Goal: Information Seeking & Learning: Learn about a topic

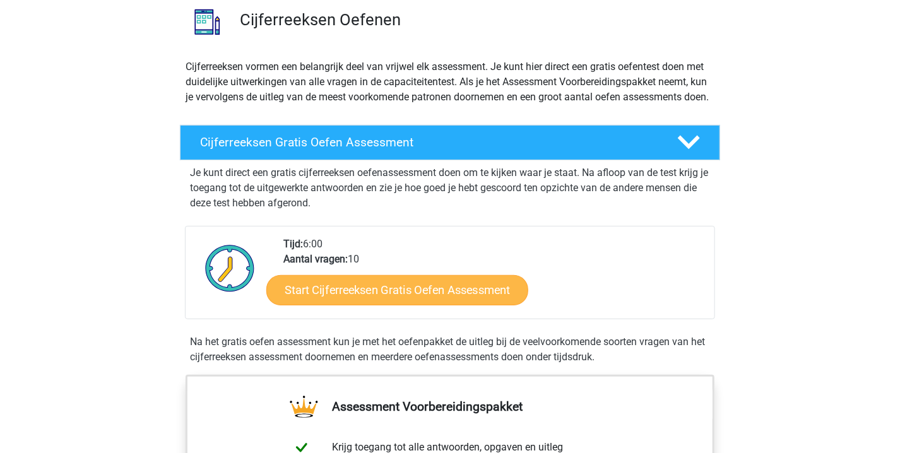
scroll to position [126, 0]
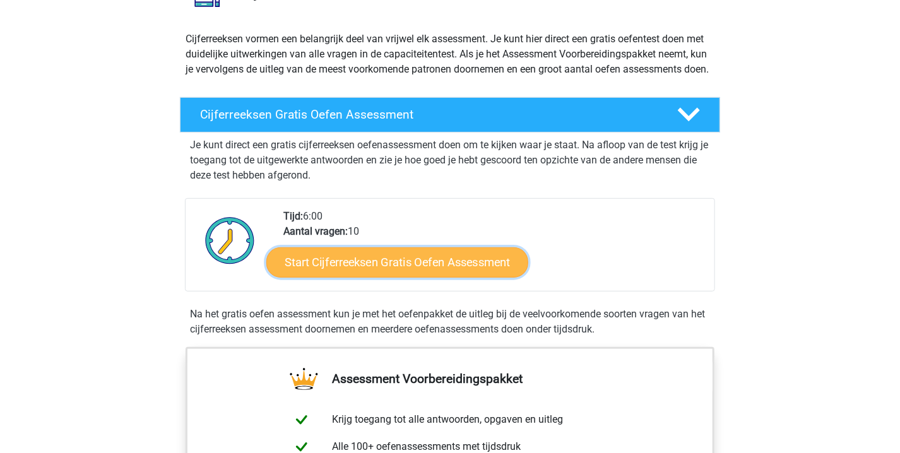
click at [387, 276] on link "Start Cijferreeksen Gratis Oefen Assessment" at bounding box center [397, 262] width 262 height 30
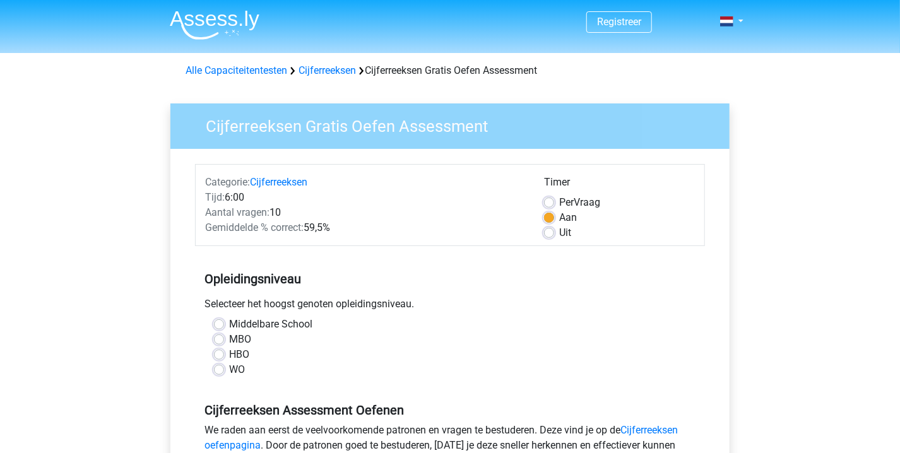
click at [229, 370] on label "WO" at bounding box center [237, 369] width 16 height 15
click at [216, 370] on input "WO" at bounding box center [219, 368] width 10 height 13
radio input "true"
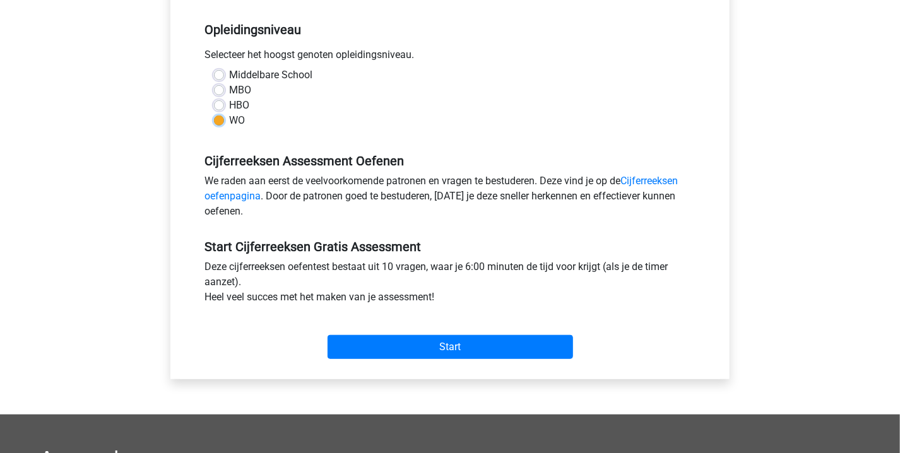
scroll to position [253, 0]
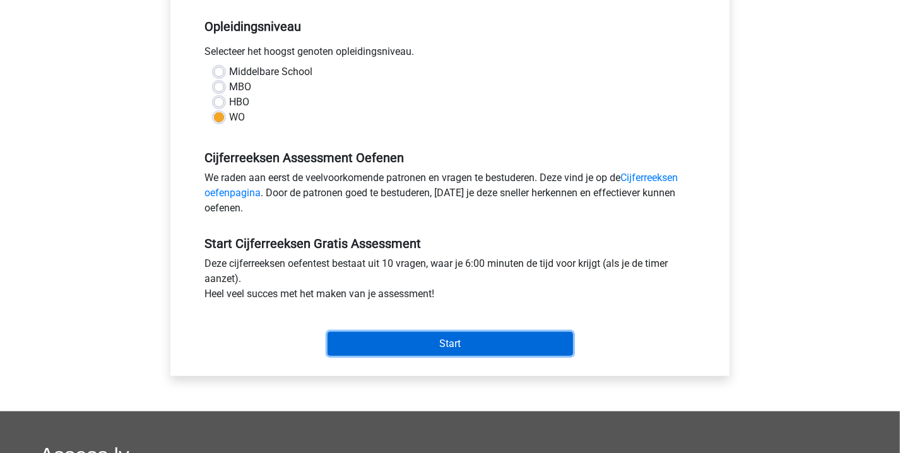
click at [403, 344] on input "Start" at bounding box center [451, 344] width 246 height 24
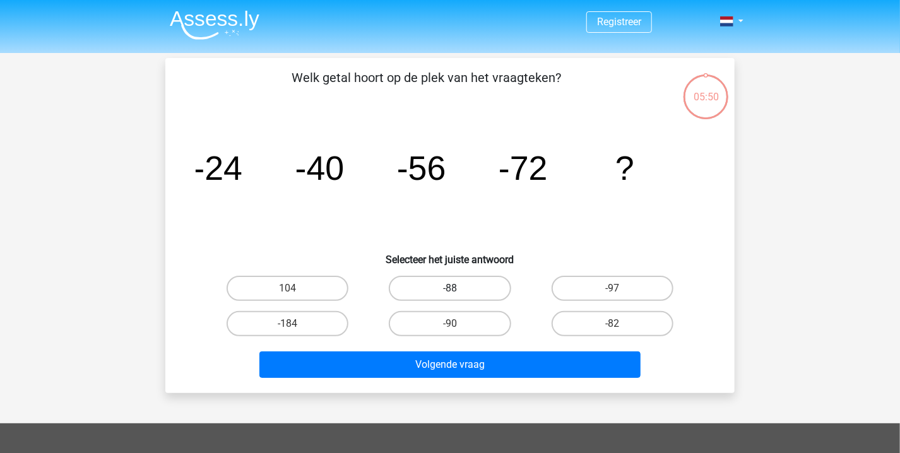
drag, startPoint x: 463, startPoint y: 282, endPoint x: 468, endPoint y: 292, distance: 10.7
click at [464, 283] on label "-88" at bounding box center [450, 288] width 122 height 25
click at [458, 288] on input "-88" at bounding box center [454, 292] width 8 height 8
radio input "true"
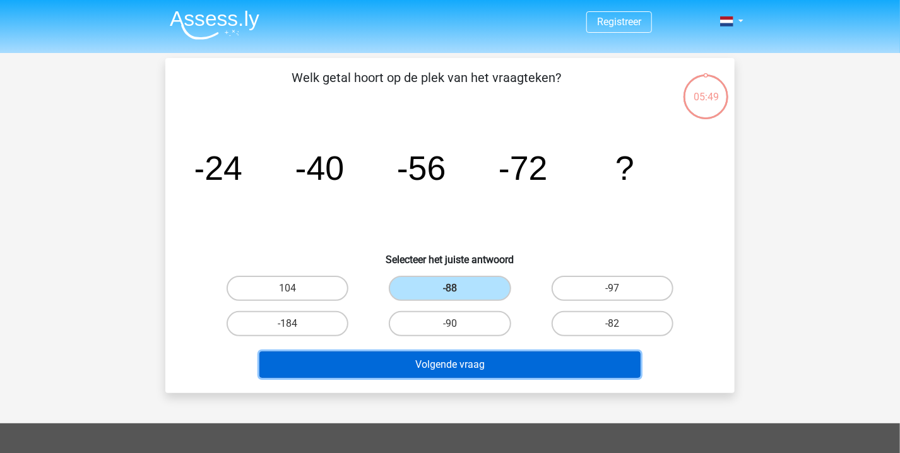
click at [481, 357] on button "Volgende vraag" at bounding box center [450, 365] width 382 height 27
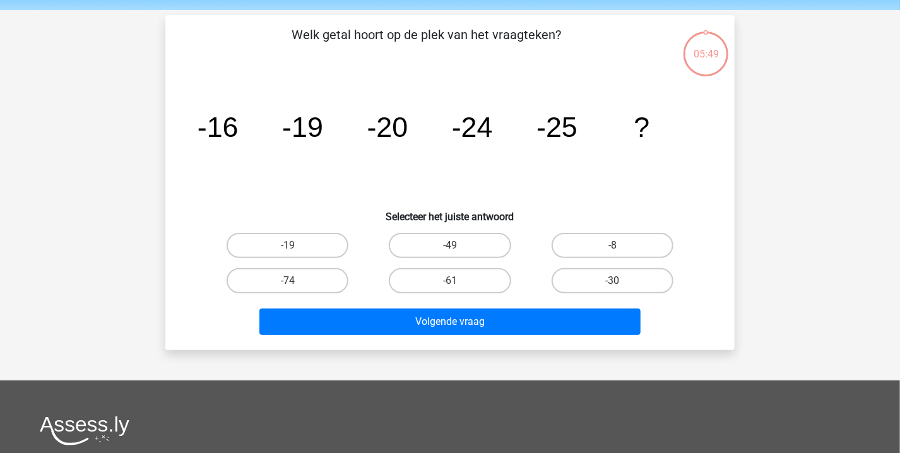
scroll to position [58, 0]
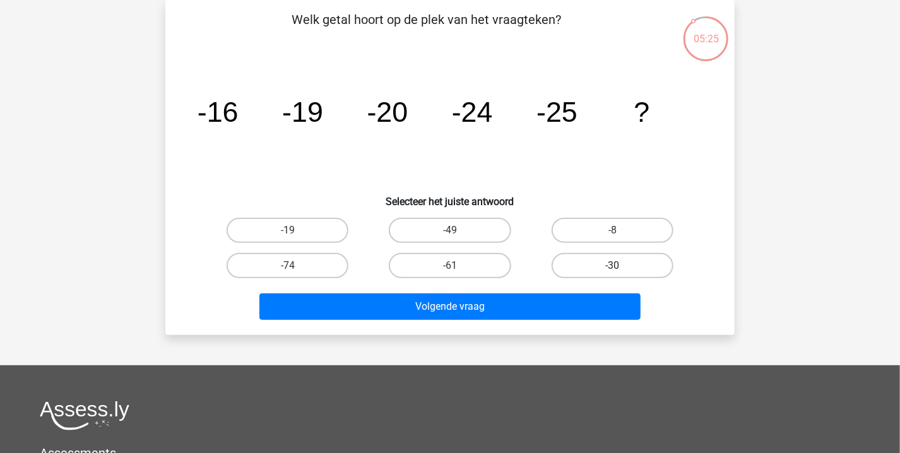
click at [612, 256] on label "-30" at bounding box center [613, 265] width 122 height 25
click at [612, 266] on input "-30" at bounding box center [616, 270] width 8 height 8
radio input "true"
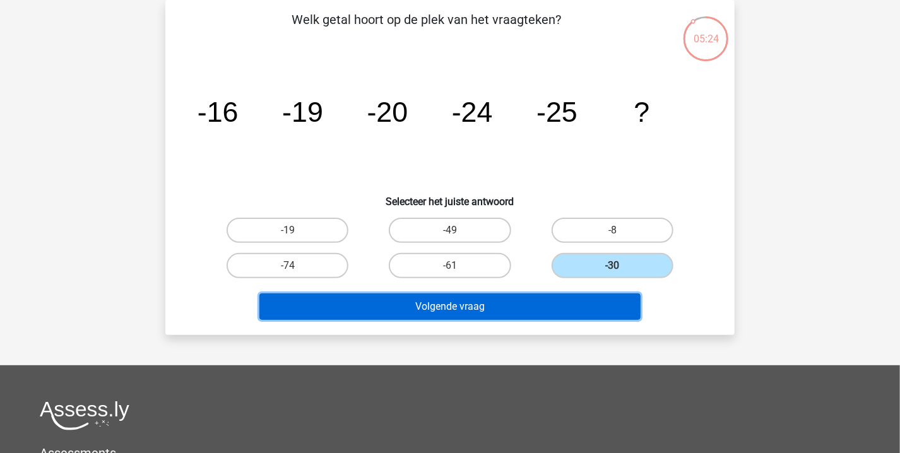
click at [431, 297] on button "Volgende vraag" at bounding box center [450, 307] width 382 height 27
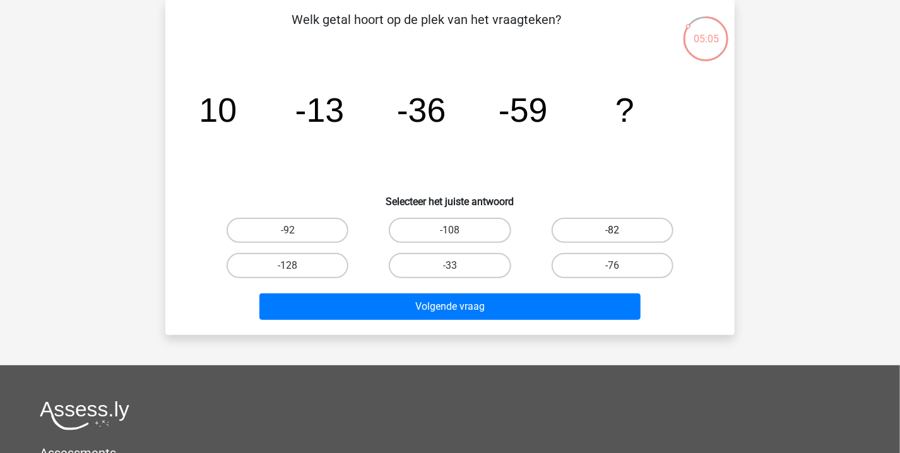
click at [606, 226] on label "-82" at bounding box center [613, 230] width 122 height 25
click at [612, 230] on input "-82" at bounding box center [616, 234] width 8 height 8
radio input "true"
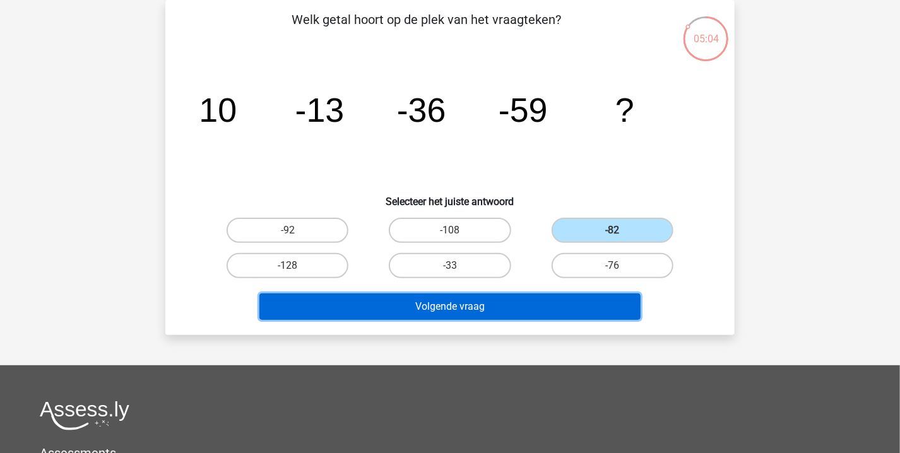
click at [534, 306] on button "Volgende vraag" at bounding box center [450, 307] width 382 height 27
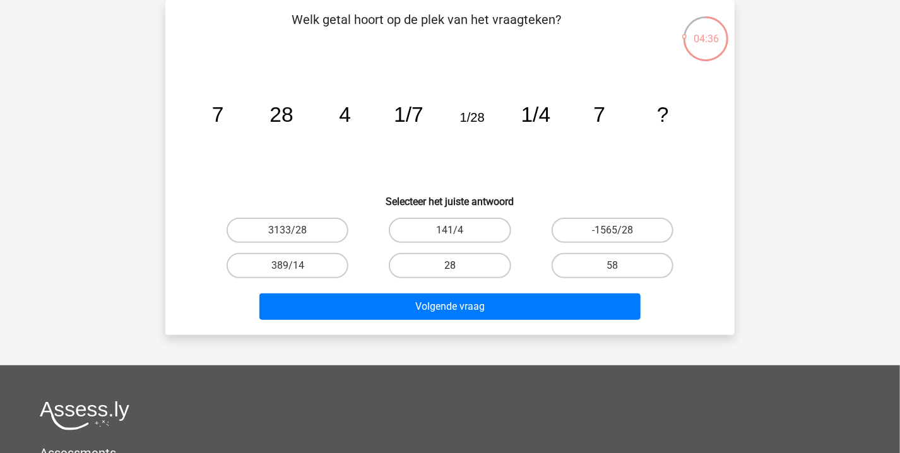
click at [465, 254] on label "28" at bounding box center [450, 265] width 122 height 25
click at [458, 266] on input "28" at bounding box center [454, 270] width 8 height 8
radio input "true"
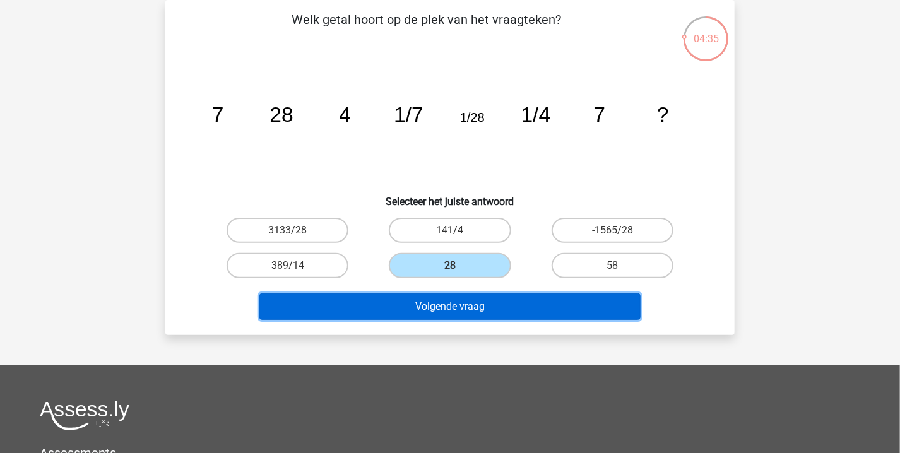
click at [494, 297] on button "Volgende vraag" at bounding box center [450, 307] width 382 height 27
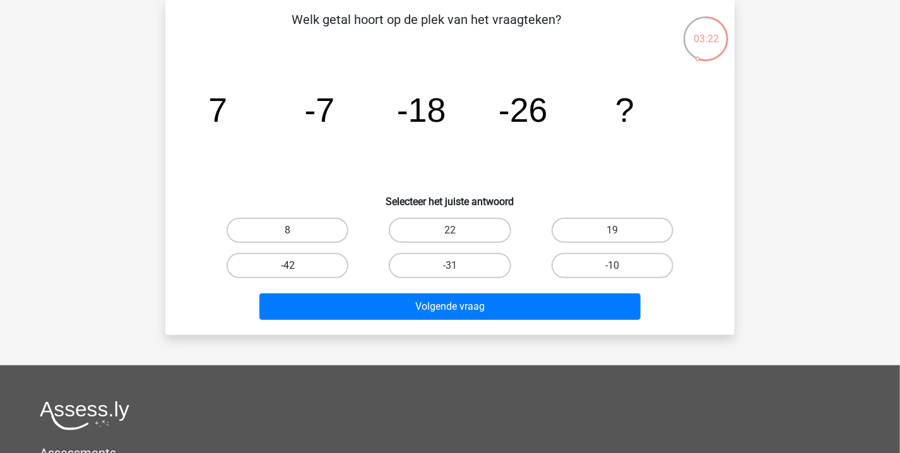
click at [305, 261] on label "-42" at bounding box center [288, 265] width 122 height 25
click at [296, 266] on input "-42" at bounding box center [292, 270] width 8 height 8
radio input "true"
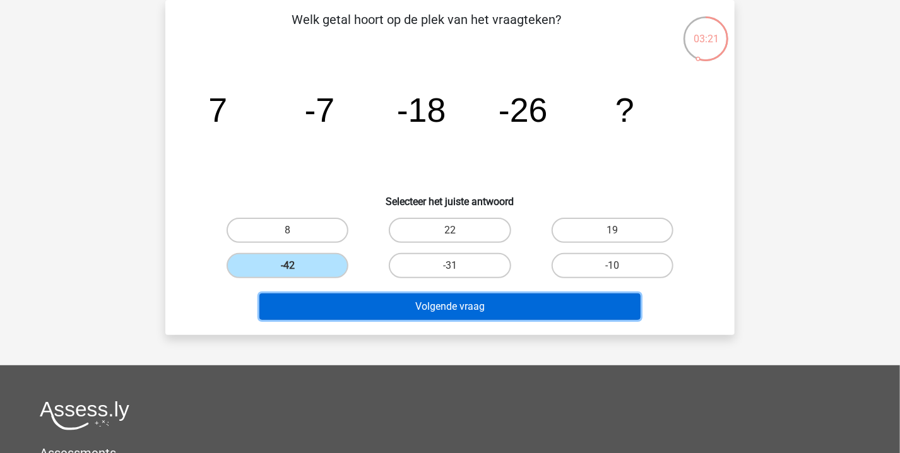
click at [458, 301] on button "Volgende vraag" at bounding box center [450, 307] width 382 height 27
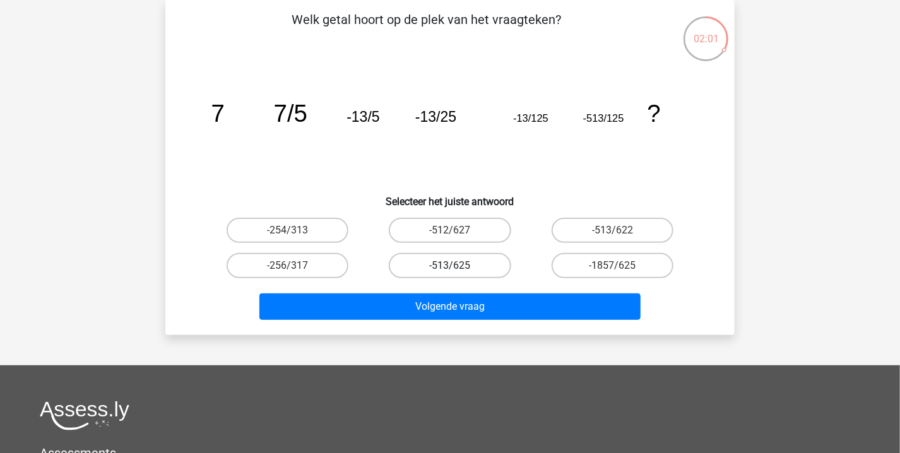
click at [455, 261] on label "-513/625" at bounding box center [450, 265] width 122 height 25
click at [455, 266] on input "-513/625" at bounding box center [454, 270] width 8 height 8
radio input "true"
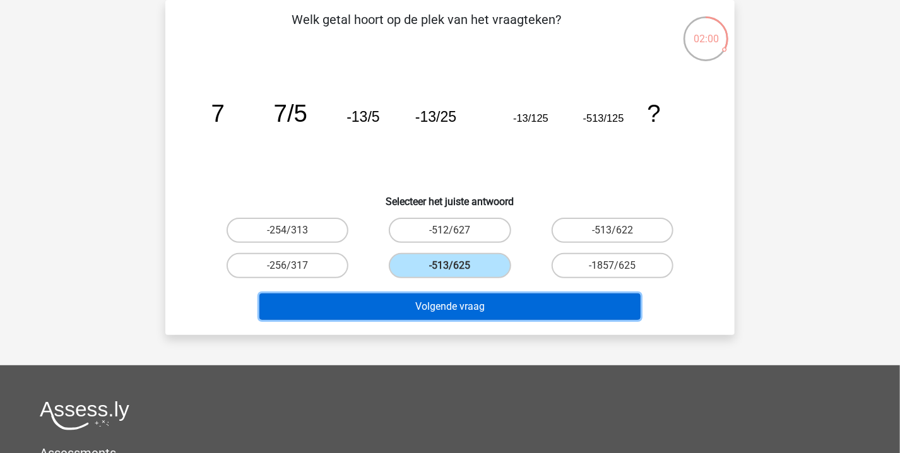
click at [484, 307] on button "Volgende vraag" at bounding box center [450, 307] width 382 height 27
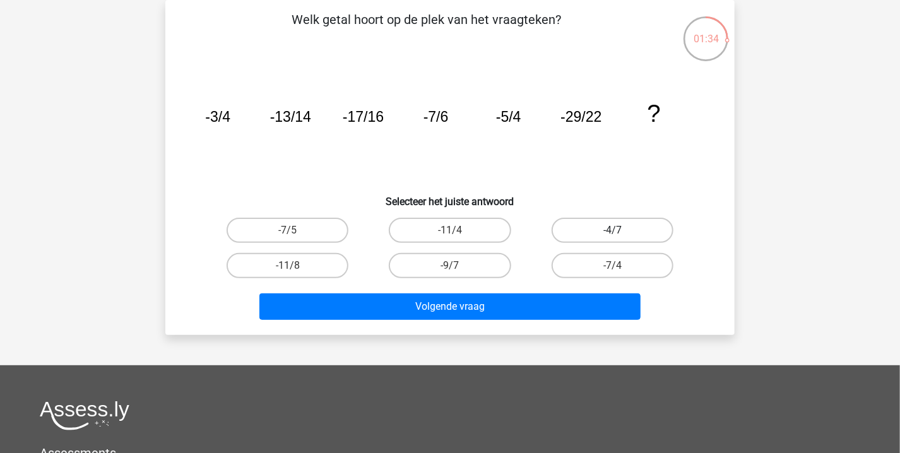
click at [609, 229] on label "-4/7" at bounding box center [613, 230] width 122 height 25
click at [612, 230] on input "-4/7" at bounding box center [616, 234] width 8 height 8
radio input "true"
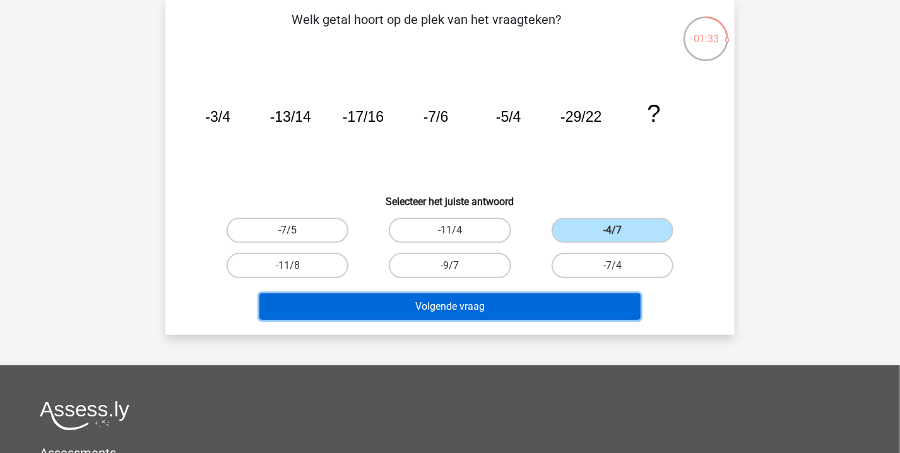
click at [573, 302] on button "Volgende vraag" at bounding box center [450, 307] width 382 height 27
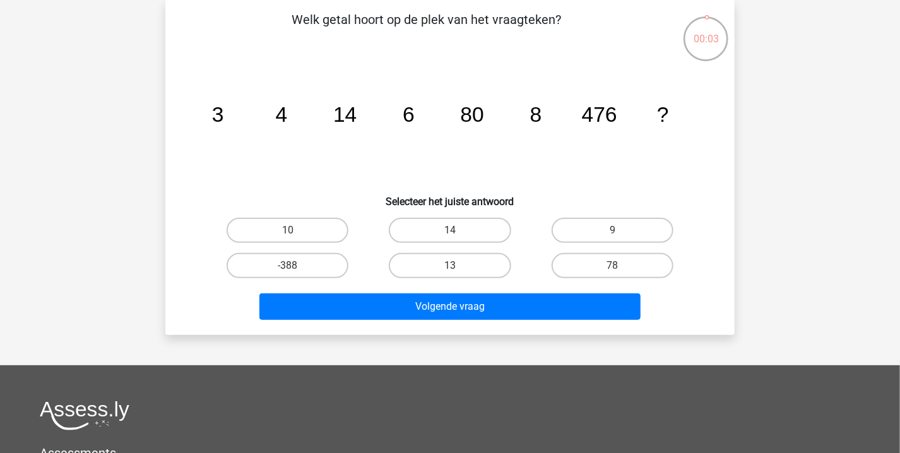
click at [621, 266] on input "78" at bounding box center [616, 270] width 8 height 8
radio input "true"
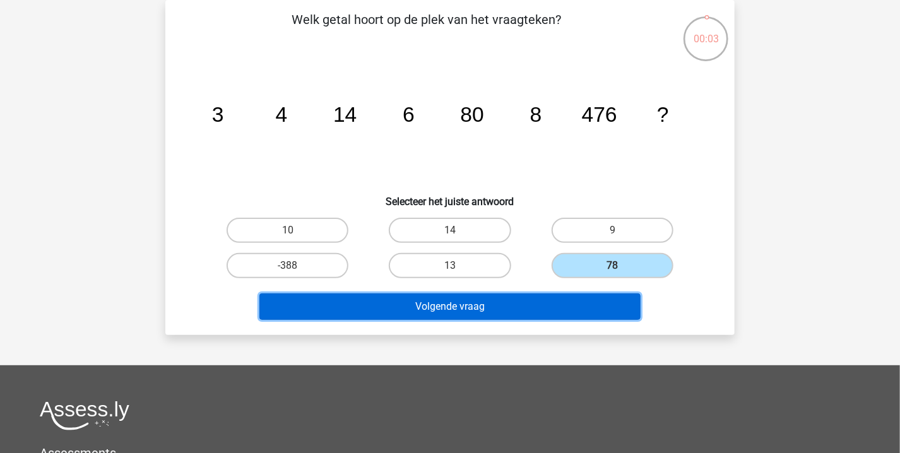
click at [584, 302] on button "Volgende vraag" at bounding box center [450, 307] width 382 height 27
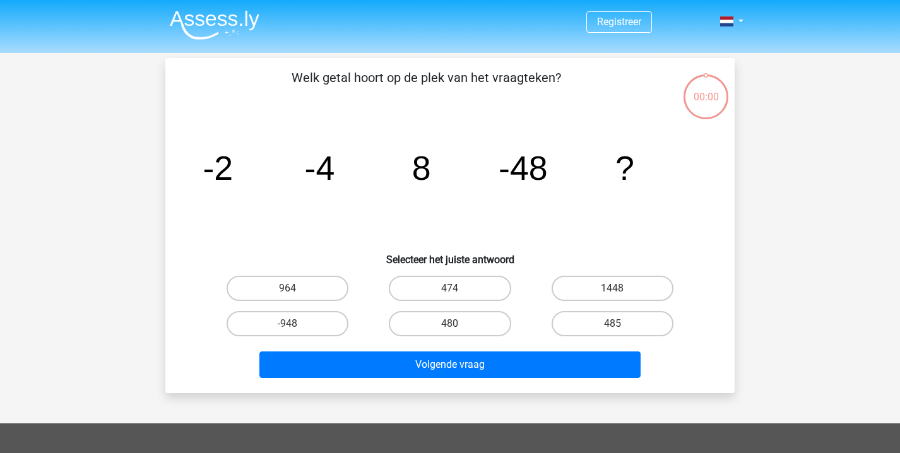
scroll to position [58, 0]
